Goal: Task Accomplishment & Management: Use online tool/utility

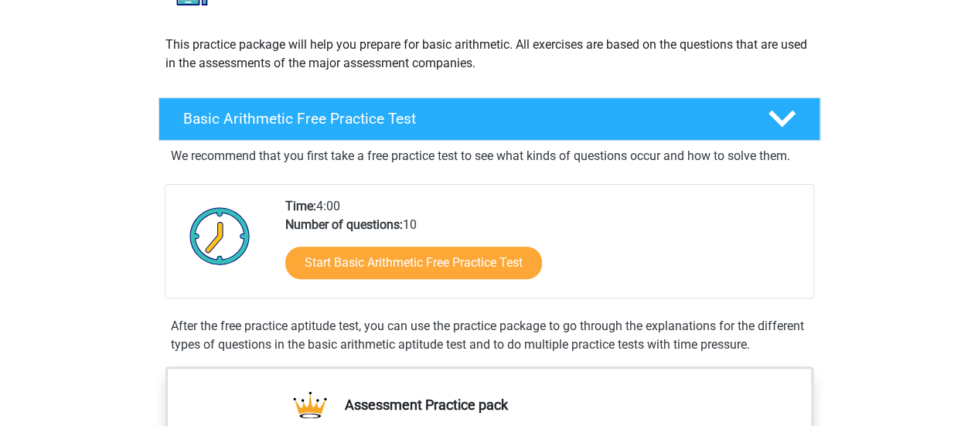
scroll to position [158, 0]
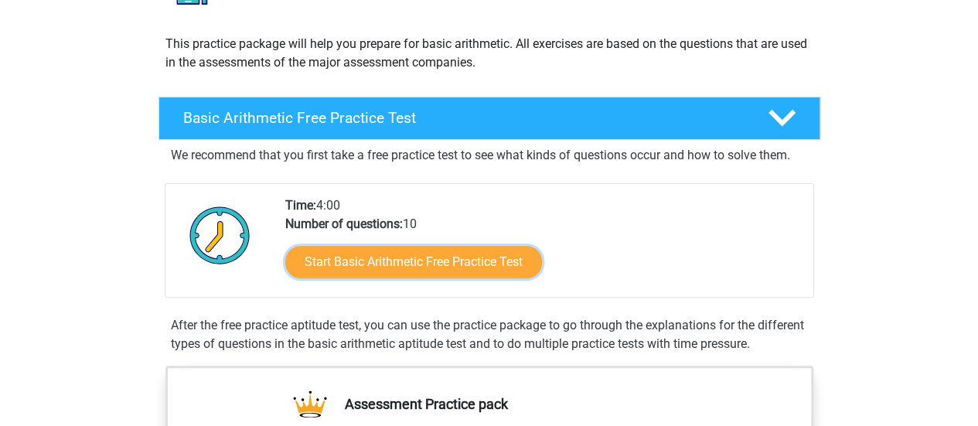
click at [394, 268] on link "Start Basic Arithmetic Free Practice Test" at bounding box center [413, 262] width 257 height 32
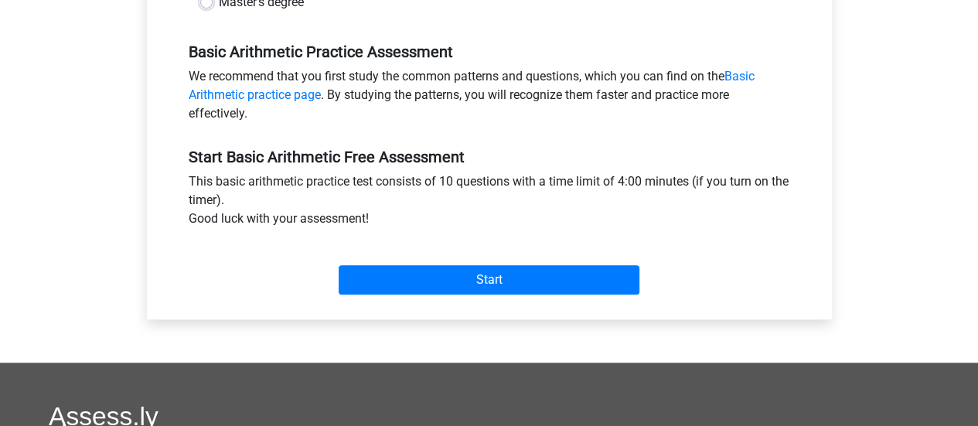
scroll to position [453, 0]
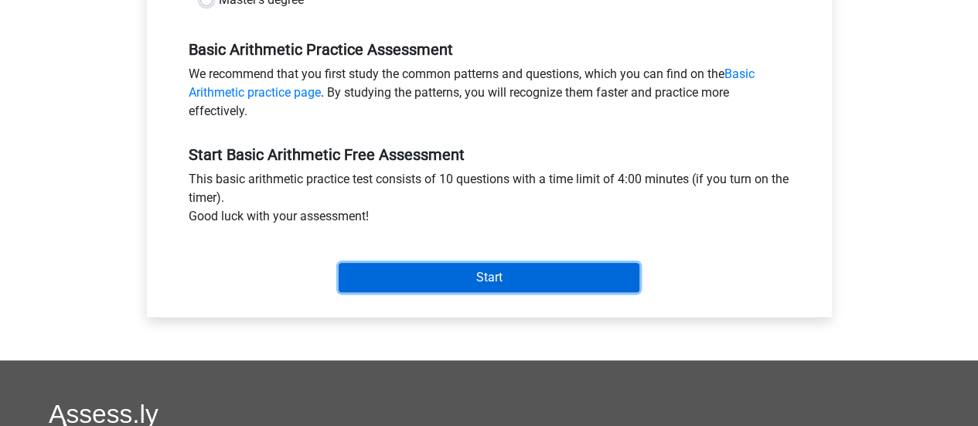
click at [424, 266] on input "Start" at bounding box center [489, 277] width 301 height 29
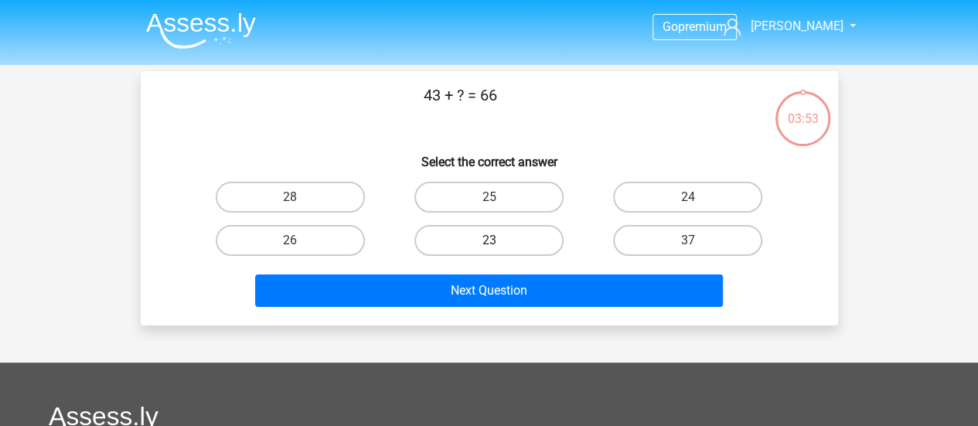
click at [491, 233] on label "23" at bounding box center [488, 240] width 149 height 31
click at [491, 240] on input "23" at bounding box center [494, 245] width 10 height 10
radio input "true"
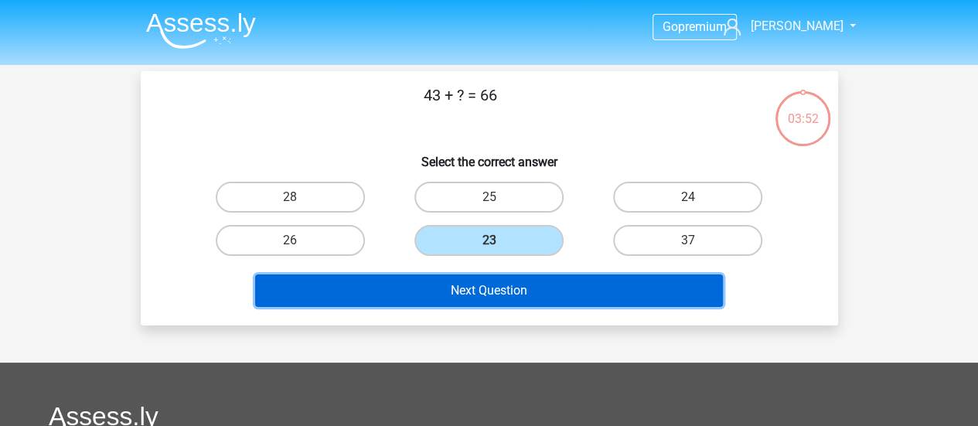
click at [489, 288] on button "Next Question" at bounding box center [489, 290] width 468 height 32
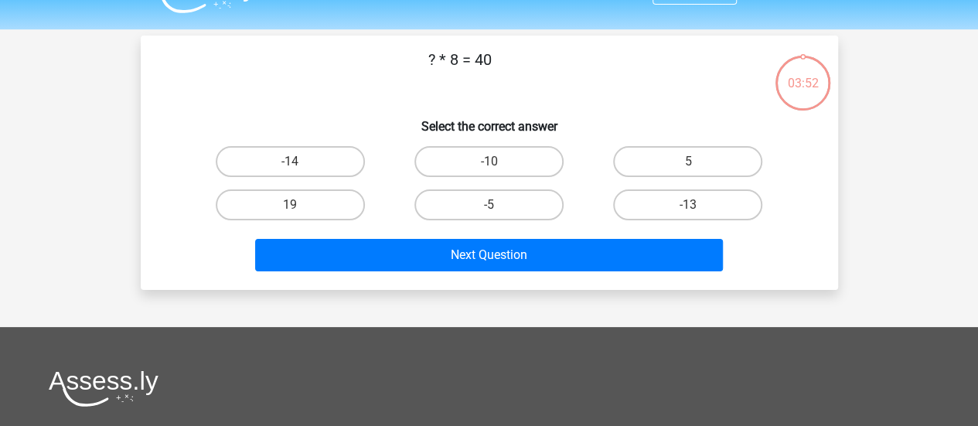
scroll to position [34, 0]
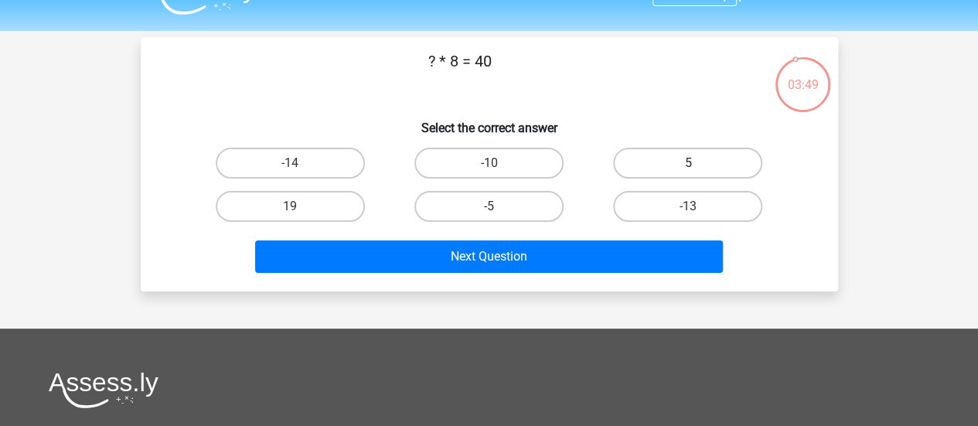
click at [674, 158] on label "5" at bounding box center [687, 163] width 149 height 31
click at [688, 163] on input "5" at bounding box center [693, 168] width 10 height 10
radio input "true"
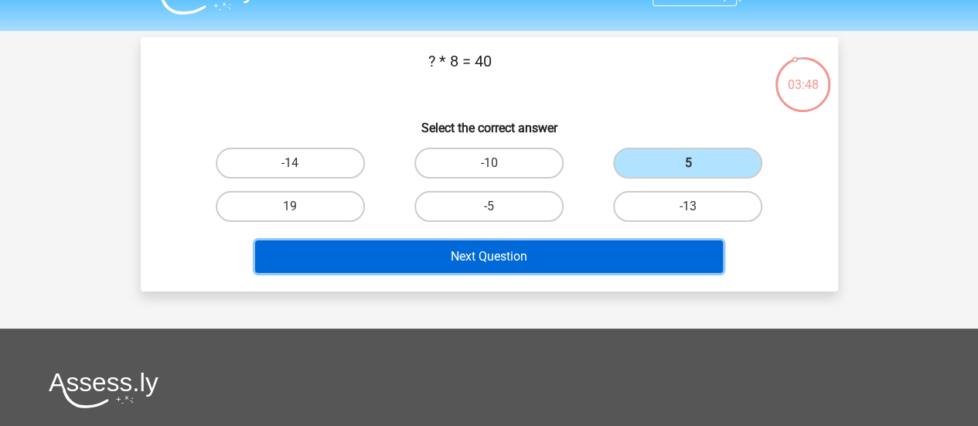
click at [583, 254] on button "Next Question" at bounding box center [489, 256] width 468 height 32
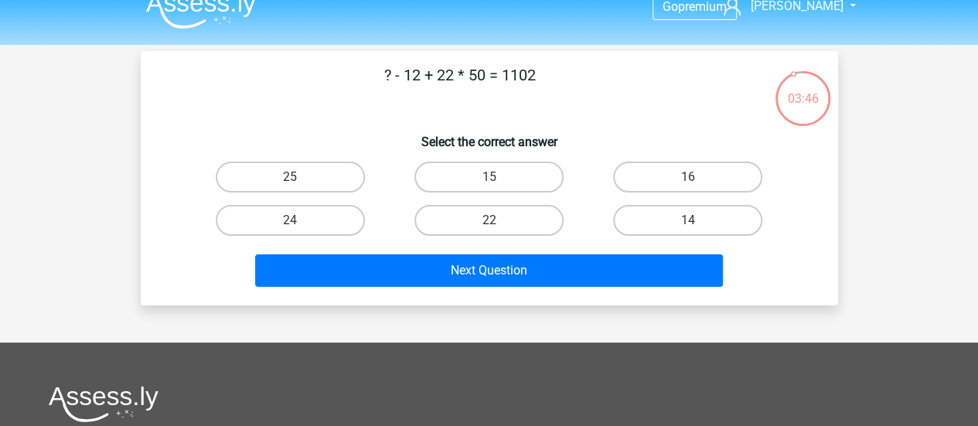
scroll to position [15, 0]
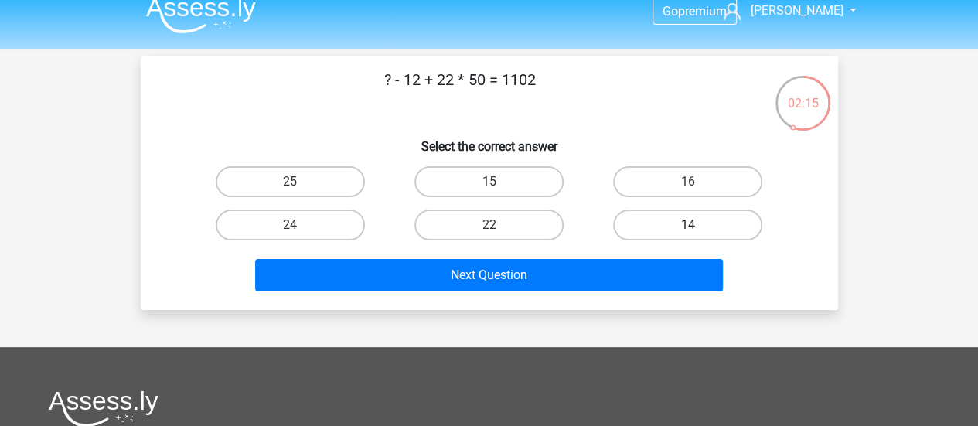
click at [671, 220] on label "14" at bounding box center [687, 224] width 149 height 31
click at [688, 225] on input "14" at bounding box center [693, 230] width 10 height 10
radio input "true"
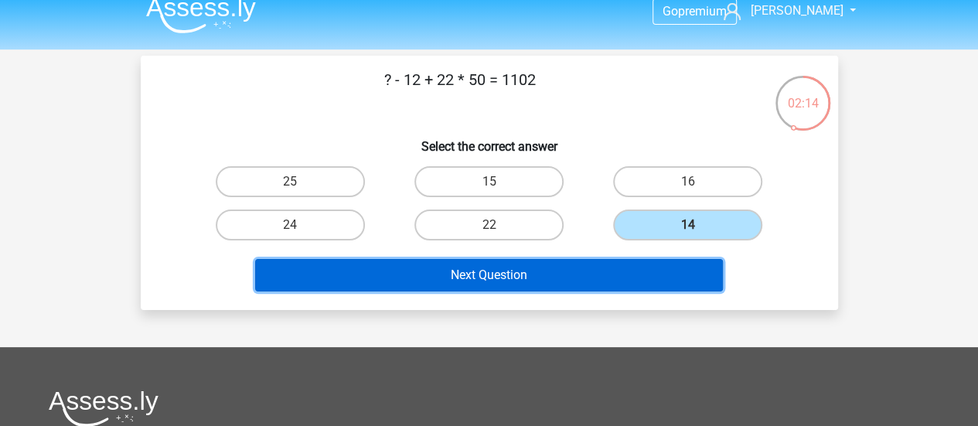
click at [591, 290] on button "Next Question" at bounding box center [489, 275] width 468 height 32
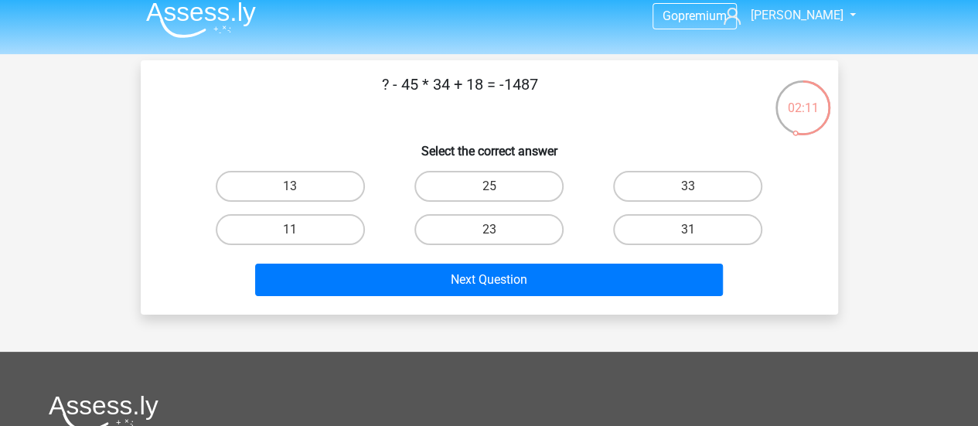
scroll to position [0, 0]
